Goal: Task Accomplishment & Management: Manage account settings

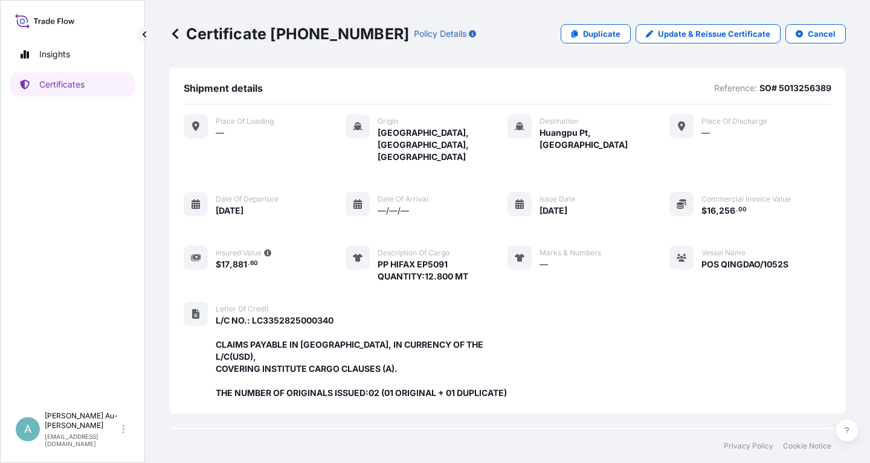
scroll to position [332, 0]
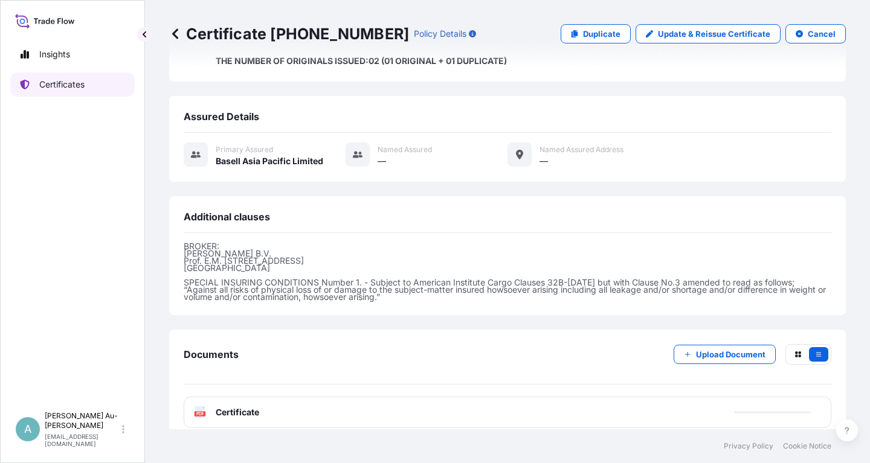
click at [79, 92] on link "Certificates" at bounding box center [72, 84] width 124 height 24
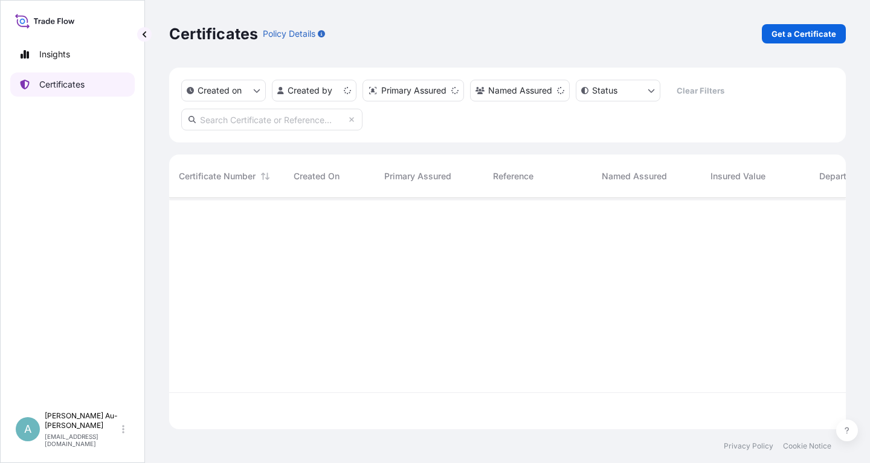
scroll to position [238, 677]
click at [236, 124] on input "text" at bounding box center [271, 120] width 181 height 22
type input "5"
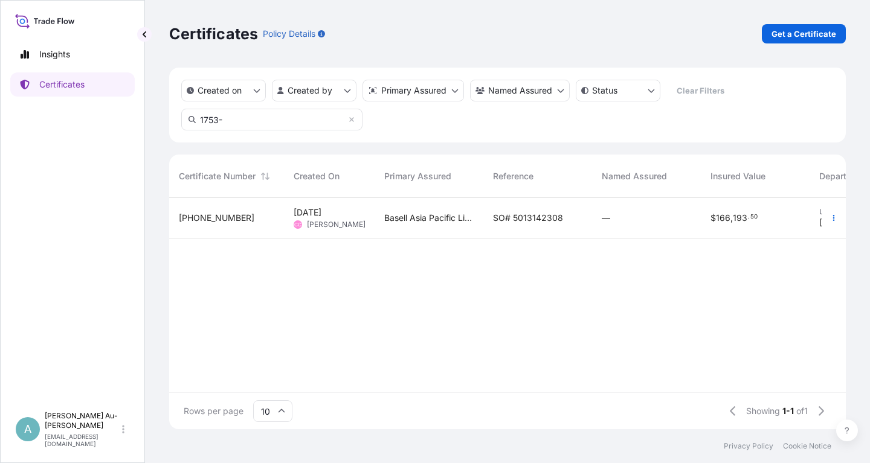
type input "1753-"
click at [515, 219] on span "SO# 5013142308" at bounding box center [528, 218] width 70 height 12
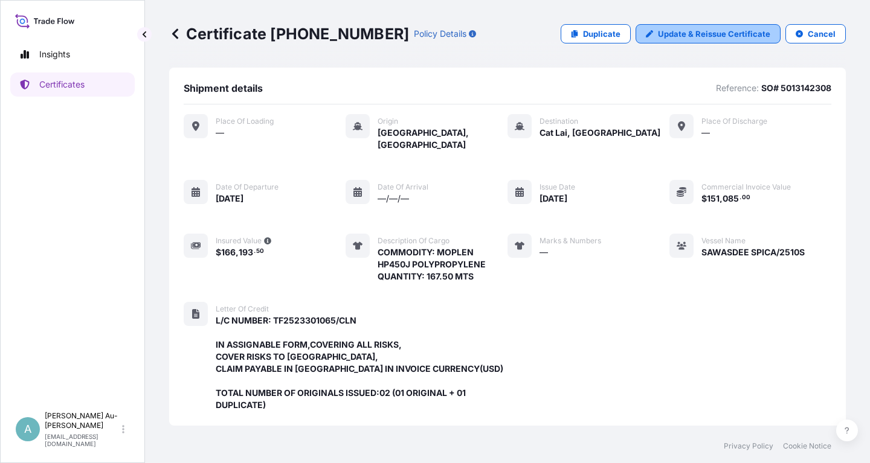
click at [686, 36] on p "Update & Reissue Certificate" at bounding box center [714, 34] width 112 height 12
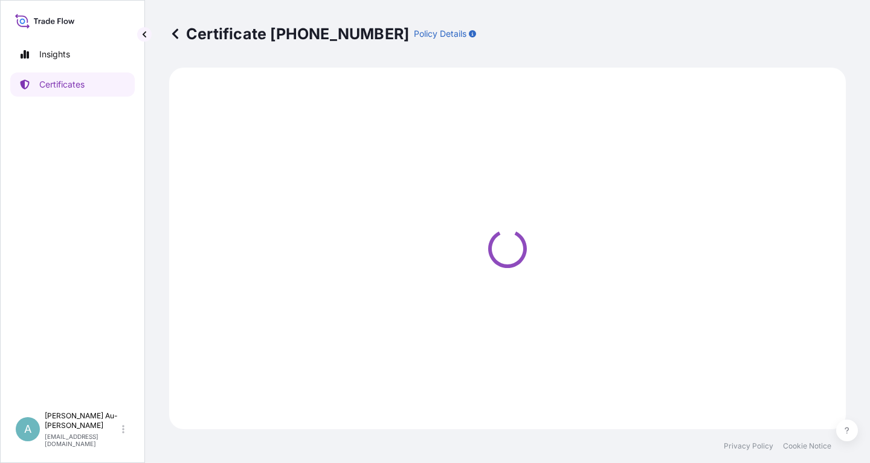
select select "Sea"
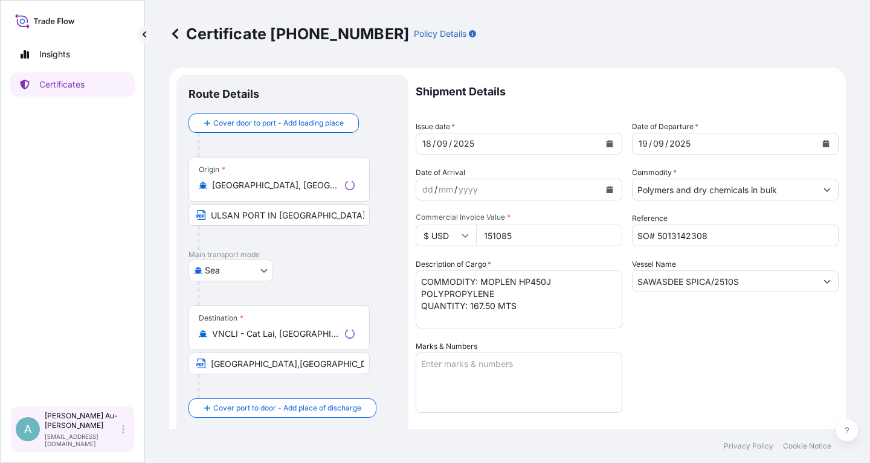
select select "32034"
click at [606, 142] on icon "Calendar" at bounding box center [609, 143] width 7 height 7
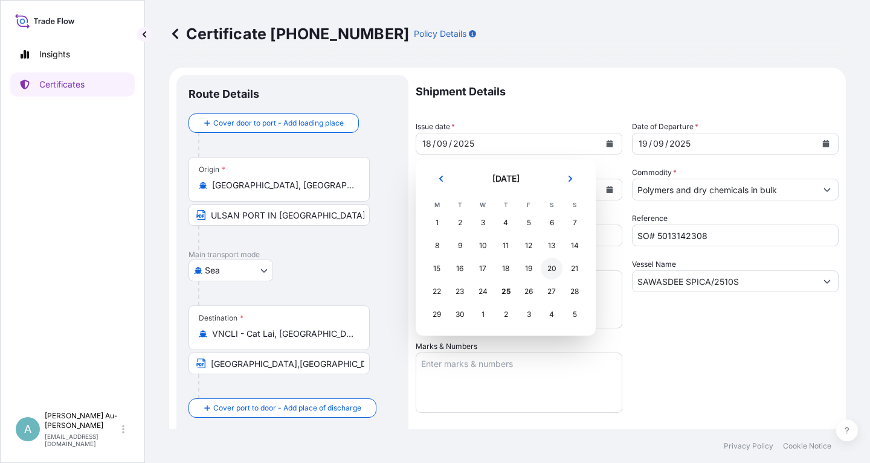
click at [552, 274] on div "20" at bounding box center [552, 269] width 22 height 22
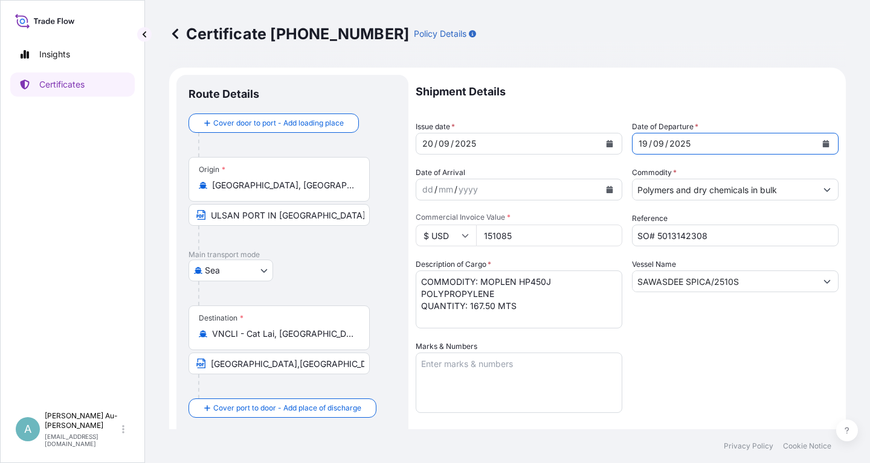
click at [833, 139] on button "Calendar" at bounding box center [825, 143] width 19 height 19
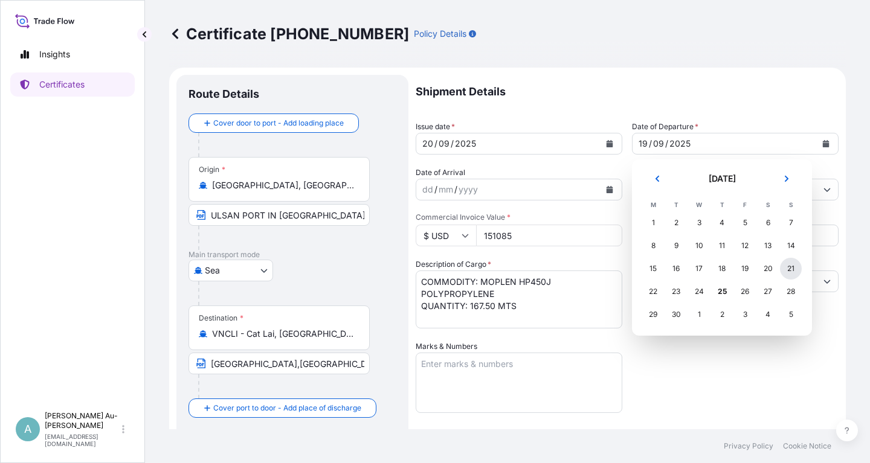
click at [794, 268] on div "21" at bounding box center [791, 269] width 22 height 22
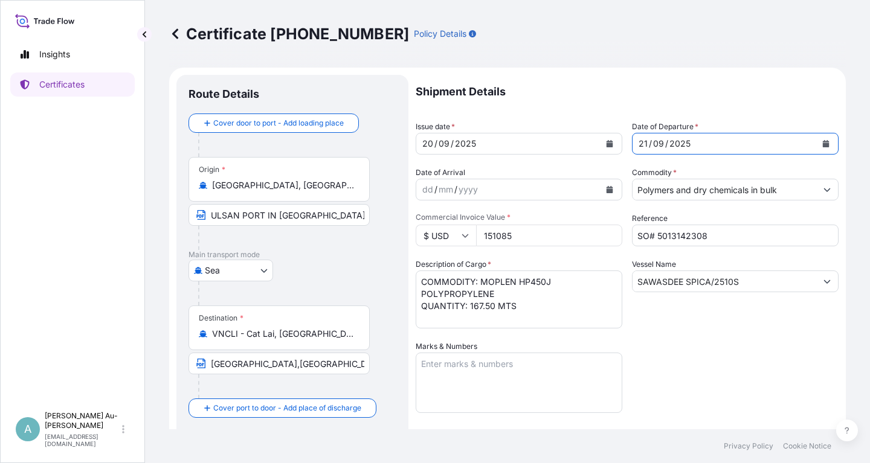
click at [745, 330] on div "Shipment Details Issue date * [DATE] Date of Departure * [DATE] Date of Arrival…" at bounding box center [627, 386] width 423 height 622
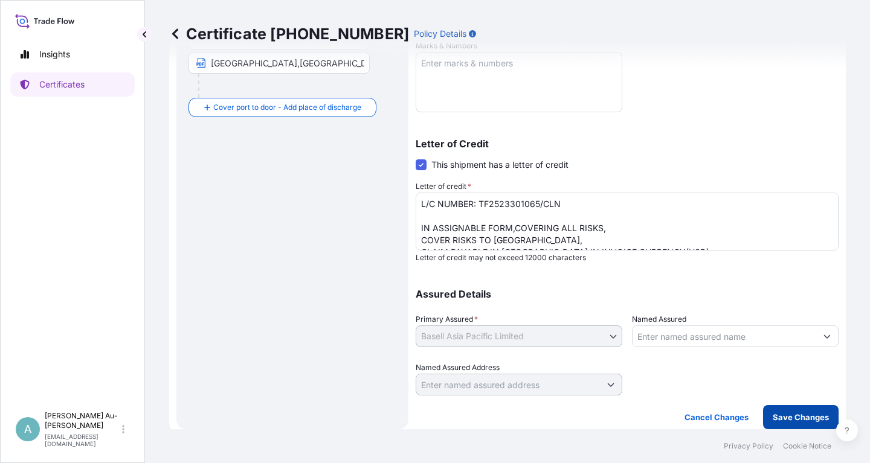
click at [785, 418] on p "Save Changes" at bounding box center [801, 417] width 56 height 12
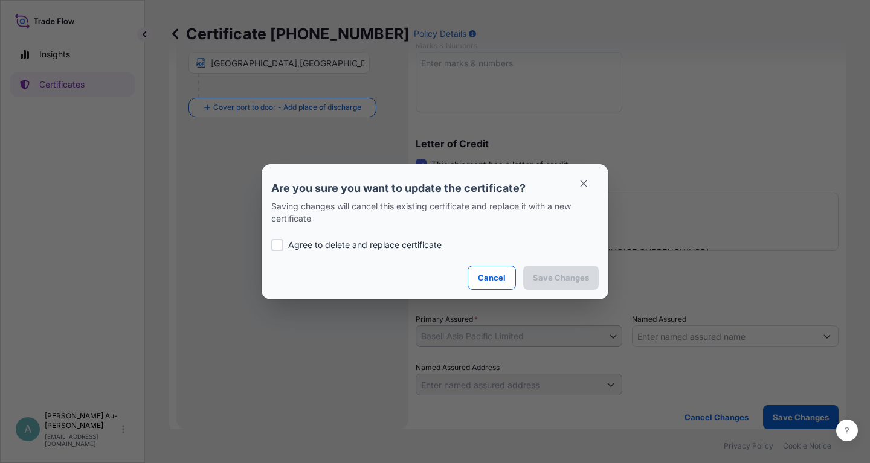
click at [333, 247] on p "Agree to delete and replace certificate" at bounding box center [364, 245] width 153 height 12
checkbox input "true"
click at [554, 275] on p "Save Changes" at bounding box center [561, 278] width 56 height 12
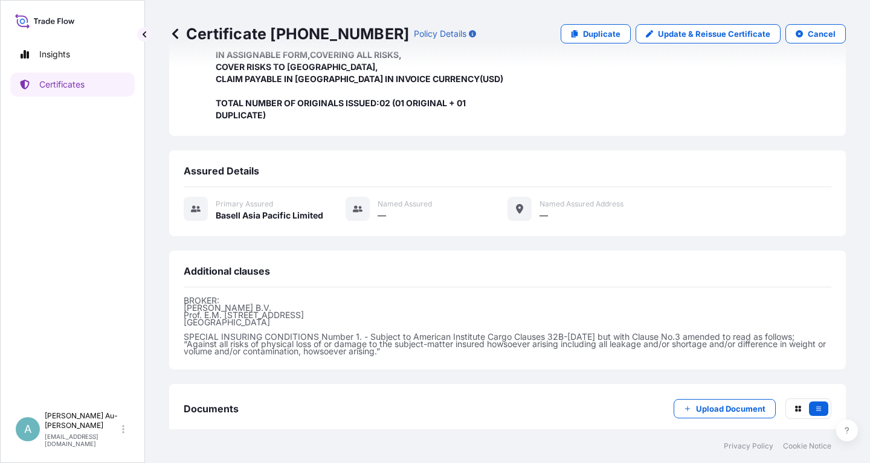
scroll to position [344, 0]
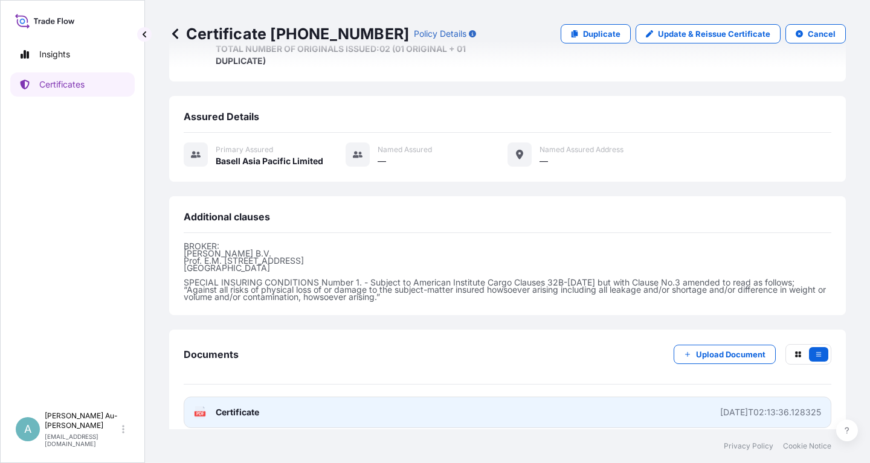
click at [247, 407] on span "Certificate" at bounding box center [237, 413] width 43 height 12
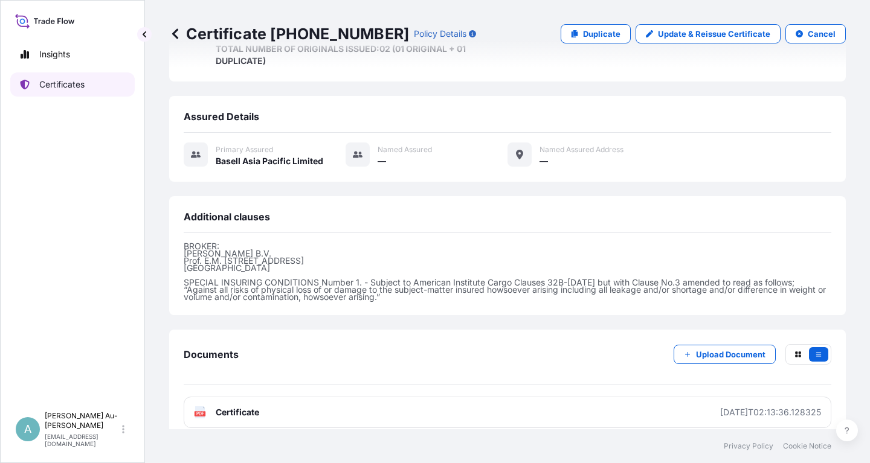
click at [77, 90] on p "Certificates" at bounding box center [61, 85] width 45 height 12
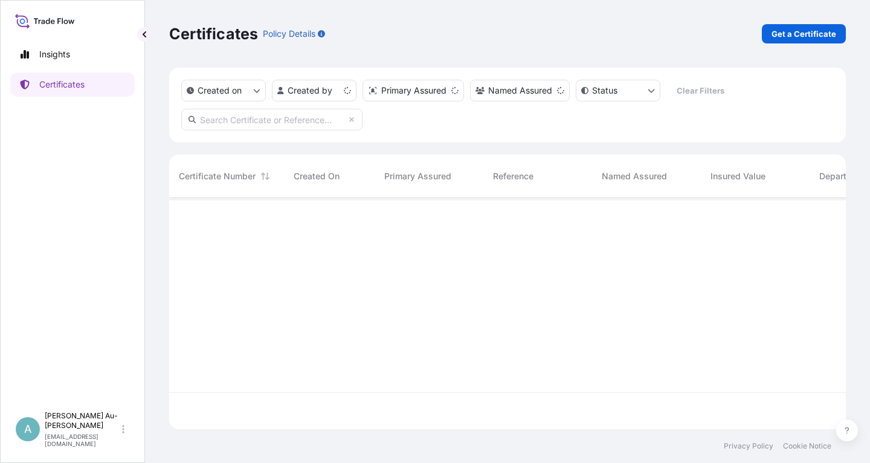
scroll to position [238, 677]
click at [256, 121] on input "text" at bounding box center [271, 120] width 181 height 22
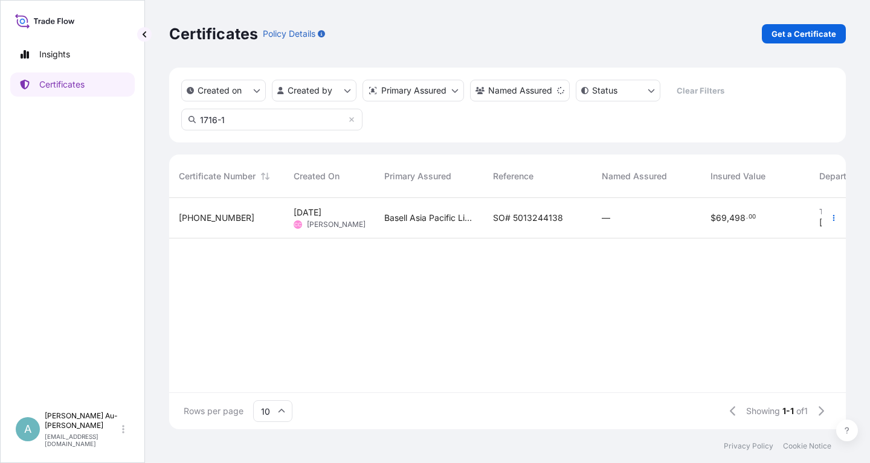
type input "1716-1"
click at [514, 213] on span "SO# 5013244138" at bounding box center [528, 218] width 70 height 12
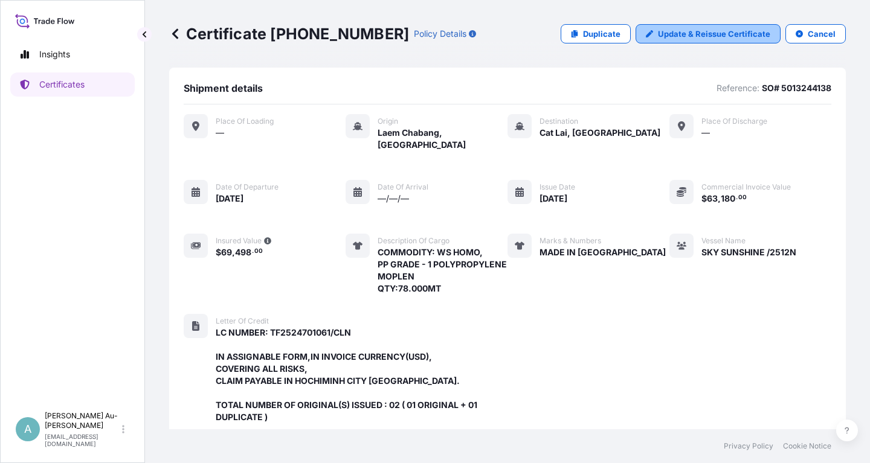
click at [702, 28] on p "Update & Reissue Certificate" at bounding box center [714, 34] width 112 height 12
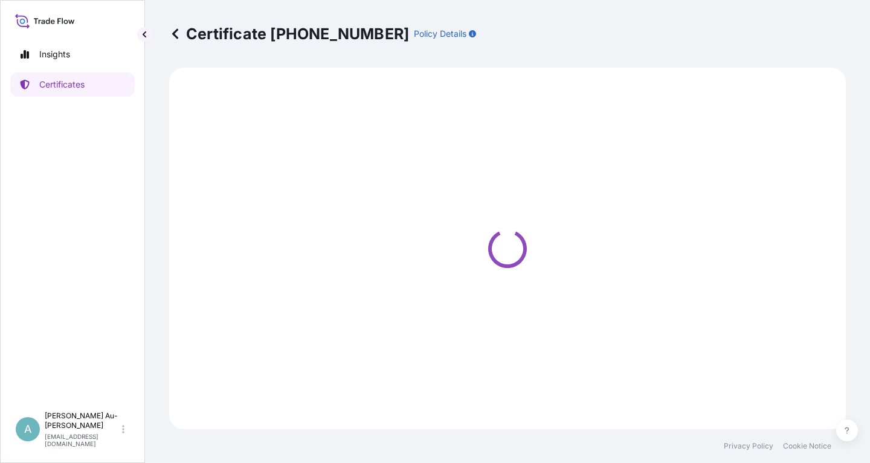
select select "Sea"
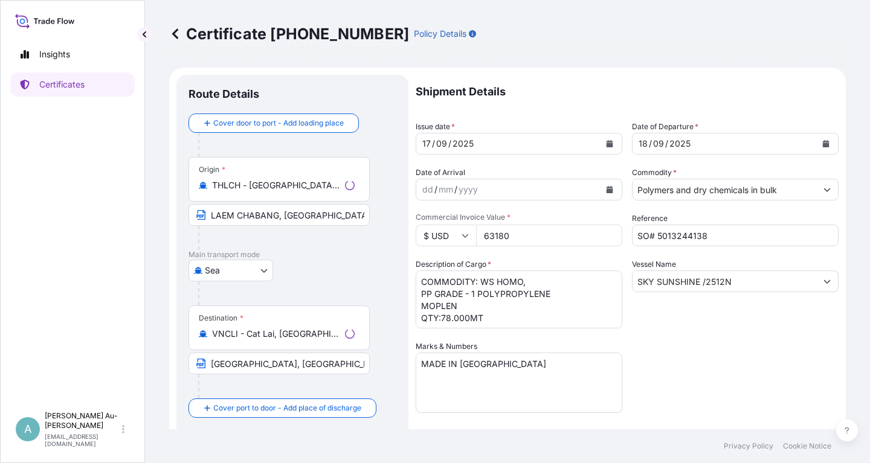
select select "32034"
click at [604, 146] on button "Calendar" at bounding box center [609, 143] width 19 height 19
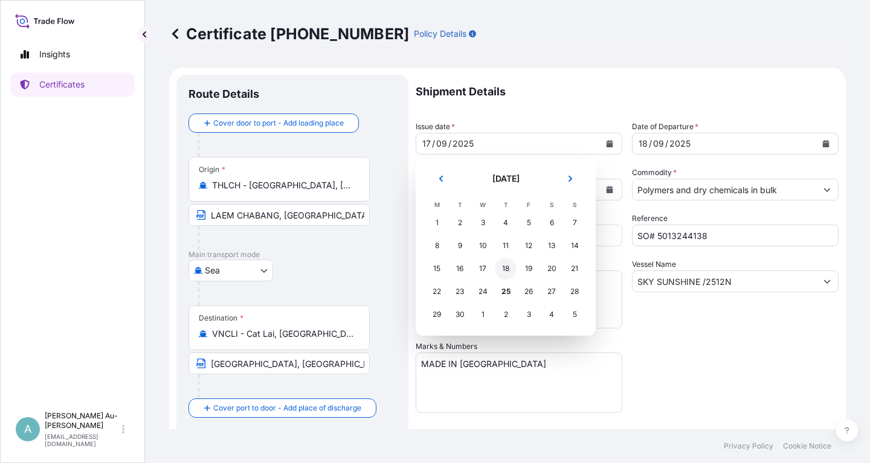
click at [506, 275] on div "18" at bounding box center [506, 269] width 22 height 22
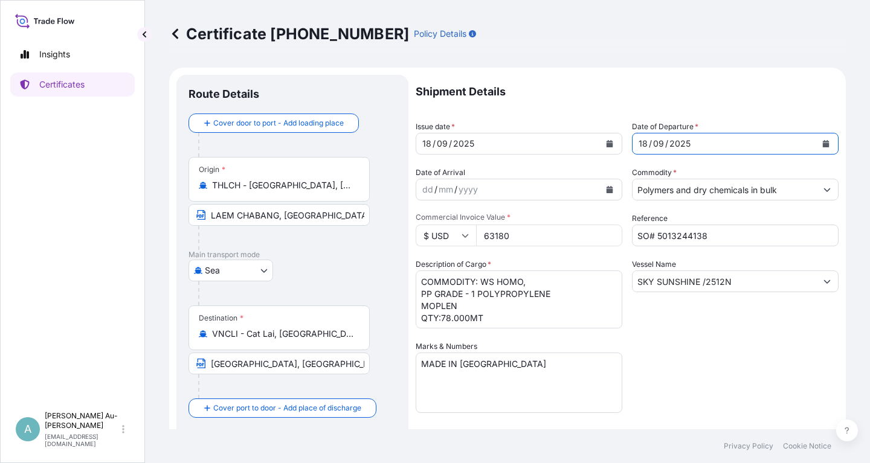
click at [819, 143] on button "Calendar" at bounding box center [825, 143] width 19 height 19
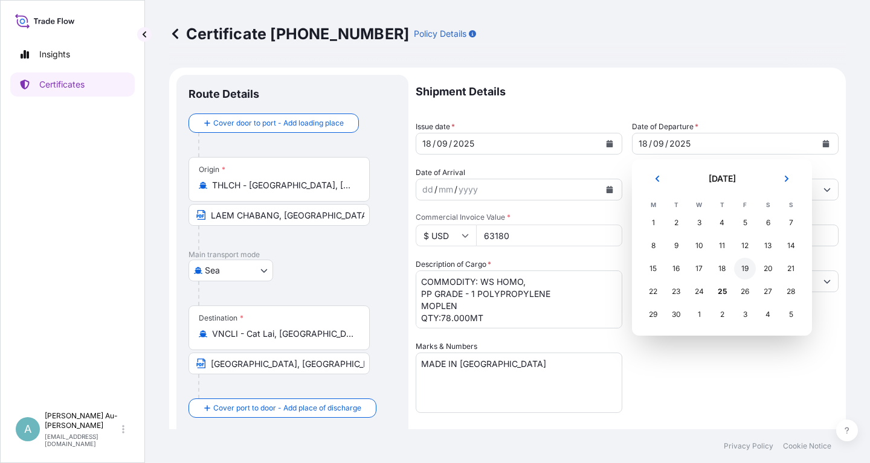
click at [751, 272] on div "19" at bounding box center [745, 269] width 22 height 22
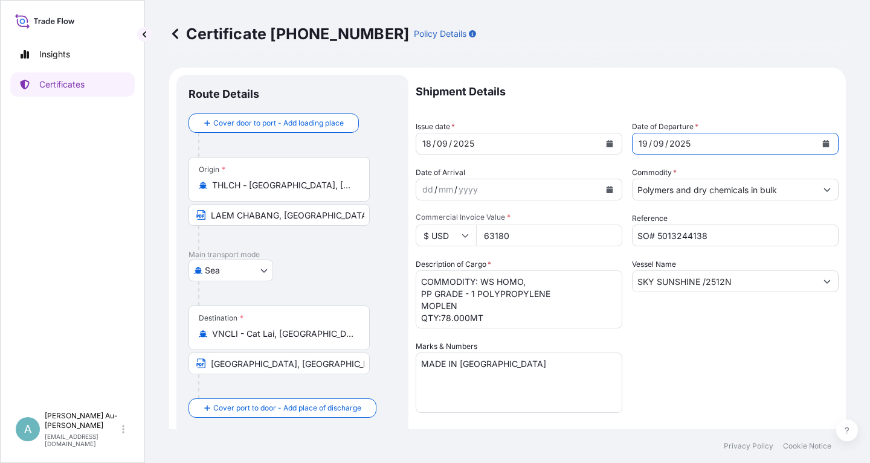
drag, startPoint x: 692, startPoint y: 368, endPoint x: 734, endPoint y: 348, distance: 47.0
click at [734, 348] on div "Shipment Details Issue date * [DATE] Date of Departure * [DATE] Date of Arrival…" at bounding box center [627, 386] width 423 height 622
drag, startPoint x: 696, startPoint y: 346, endPoint x: 686, endPoint y: 347, distance: 10.3
click at [694, 347] on div "Shipment Details Issue date * [DATE] Date of Departure * [DATE] Date of Arrival…" at bounding box center [627, 386] width 423 height 622
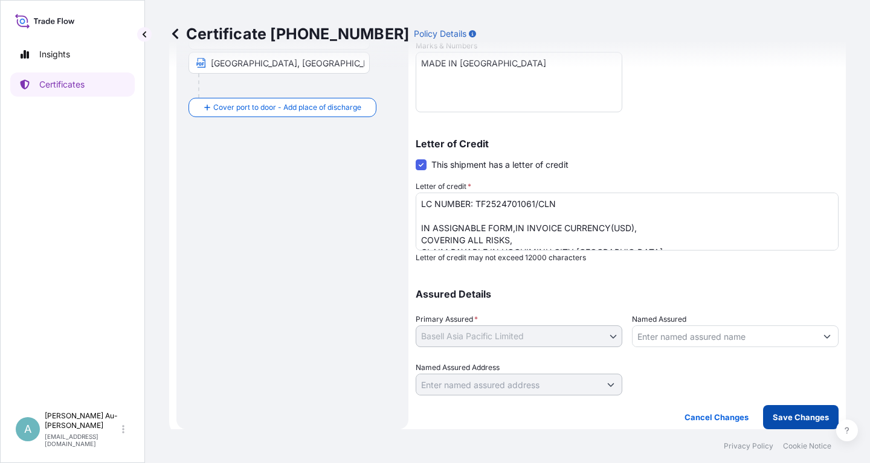
click at [806, 416] on p "Save Changes" at bounding box center [801, 417] width 56 height 12
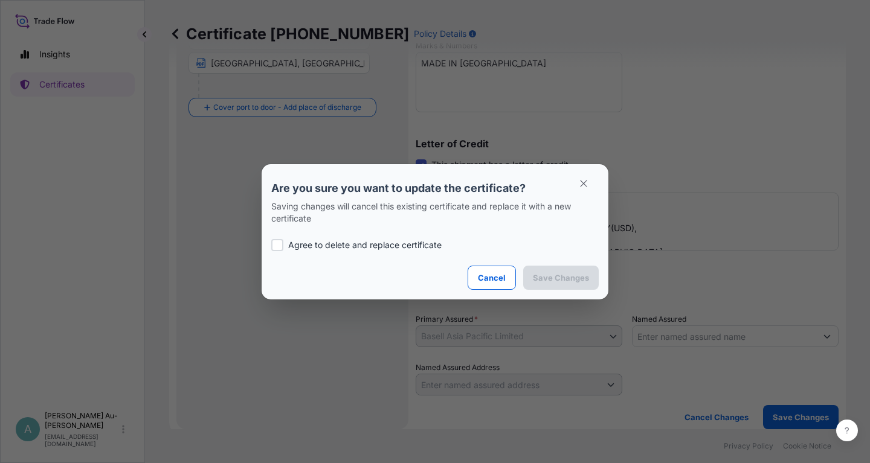
click at [305, 247] on p "Agree to delete and replace certificate" at bounding box center [364, 245] width 153 height 12
checkbox input "true"
click at [559, 270] on button "Save Changes" at bounding box center [561, 278] width 76 height 24
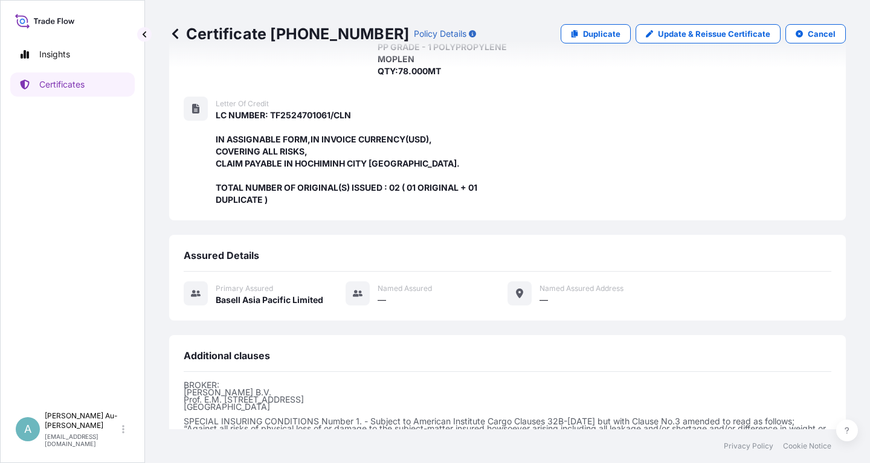
scroll to position [356, 0]
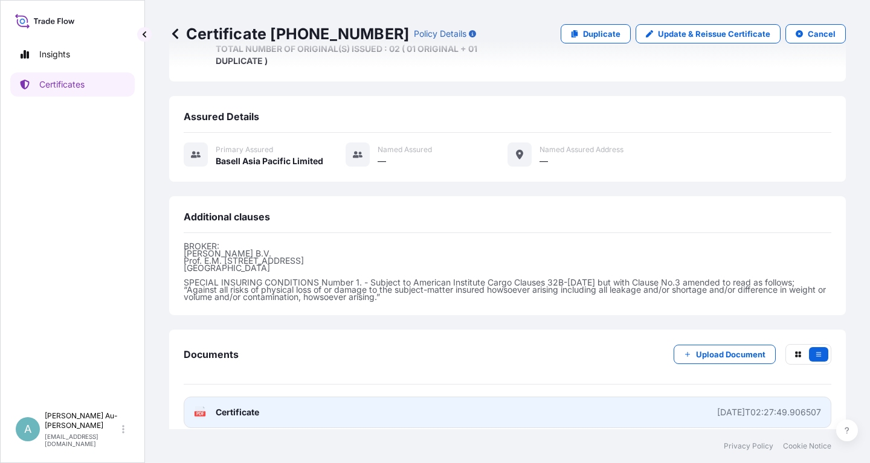
click at [301, 402] on link "PDF Certificate [DATE]T02:27:49.906507" at bounding box center [508, 412] width 648 height 31
